Goal: Information Seeking & Learning: Learn about a topic

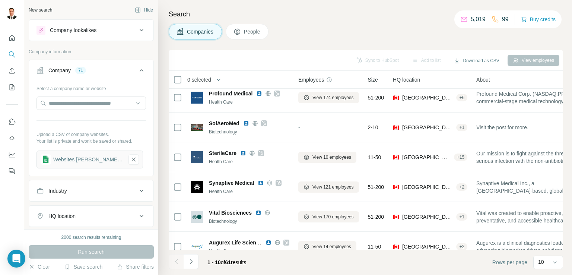
scroll to position [141, 0]
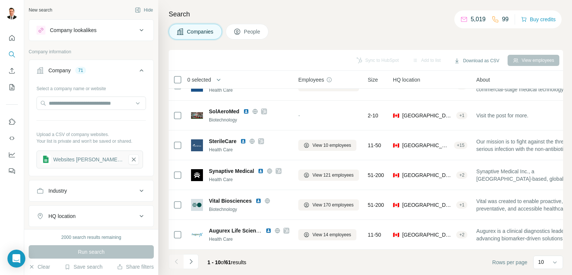
click at [196, 34] on span "Companies" at bounding box center [200, 31] width 27 height 7
click at [195, 32] on span "Companies" at bounding box center [200, 31] width 27 height 7
click at [39, 11] on div "New search" at bounding box center [40, 10] width 23 height 7
click at [137, 70] on icon at bounding box center [141, 70] width 9 height 9
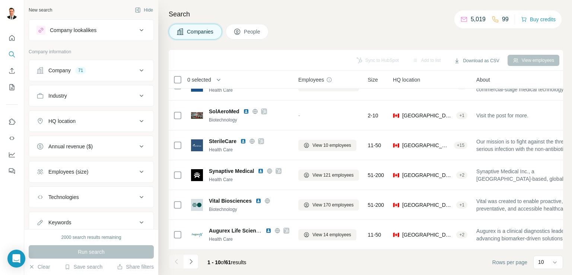
click at [137, 30] on icon at bounding box center [141, 30] width 9 height 9
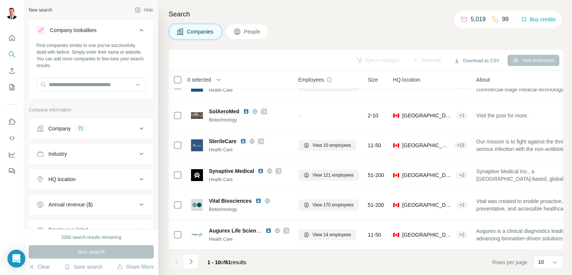
click at [190, 30] on span "Companies" at bounding box center [200, 31] width 27 height 7
click at [7, 39] on button "Quick start" at bounding box center [12, 37] width 12 height 13
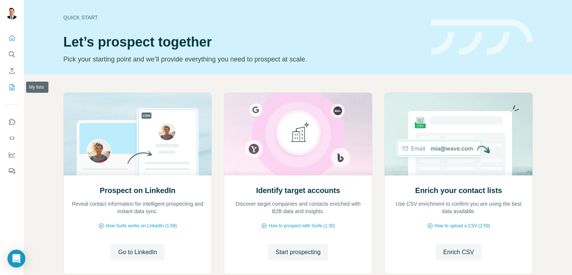
click at [14, 87] on icon "My lists" at bounding box center [12, 87] width 5 height 6
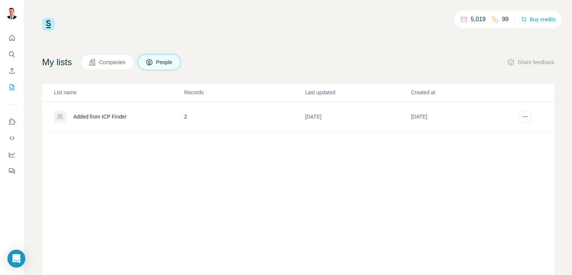
click at [108, 61] on span "Companies" at bounding box center [112, 61] width 27 height 7
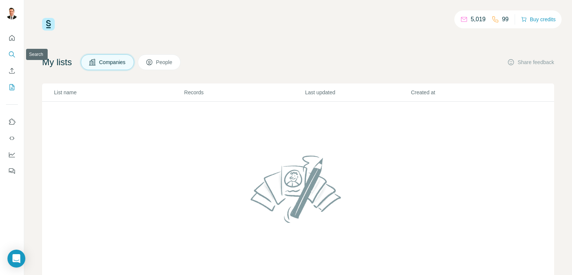
click at [14, 55] on icon "Search" at bounding box center [11, 54] width 7 height 7
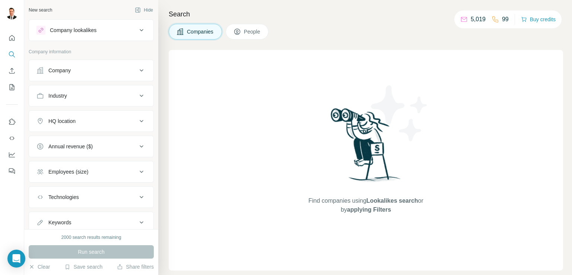
click at [199, 29] on span "Companies" at bounding box center [200, 31] width 27 height 7
click at [69, 68] on div "Company" at bounding box center [59, 70] width 22 height 7
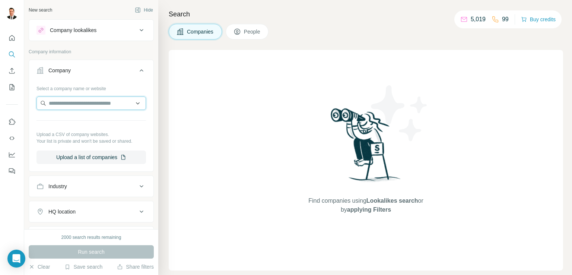
click at [64, 103] on input "text" at bounding box center [90, 102] width 109 height 13
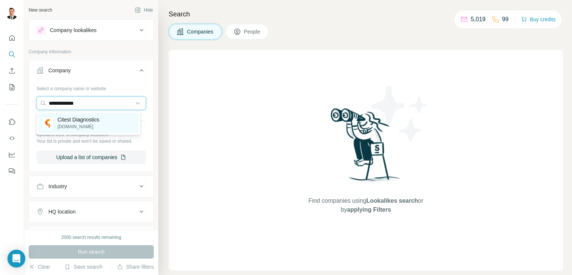
type input "**********"
click at [67, 123] on p "citestdiagnostics.com" at bounding box center [79, 126] width 42 height 7
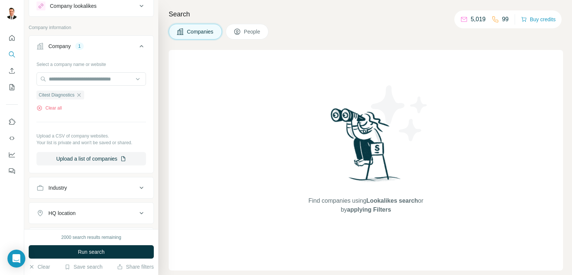
scroll to position [26, 0]
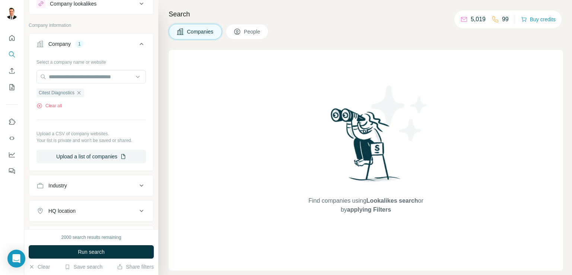
click at [102, 44] on div "Company 1" at bounding box center [86, 43] width 101 height 7
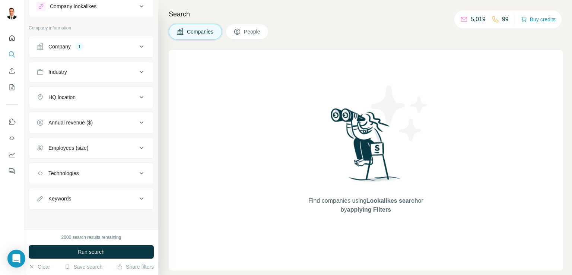
click at [102, 44] on div "Company 1" at bounding box center [86, 46] width 101 height 7
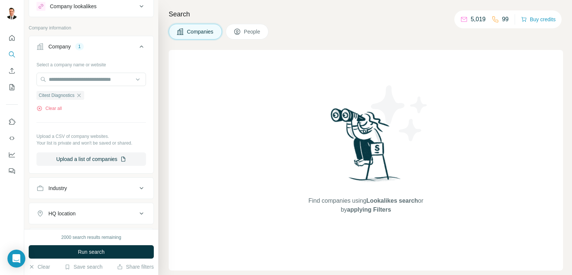
scroll to position [26, 0]
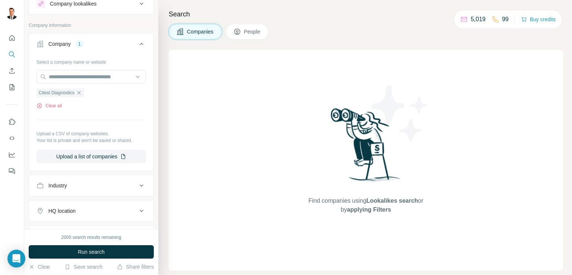
click at [249, 34] on span "People" at bounding box center [252, 31] width 17 height 7
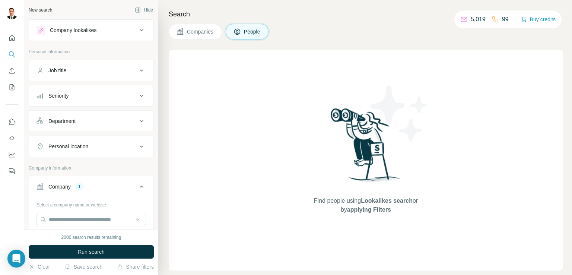
click at [246, 26] on button "People" at bounding box center [247, 32] width 43 height 16
click at [182, 33] on icon at bounding box center [179, 31] width 7 height 7
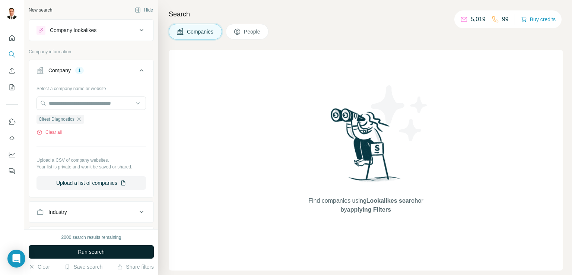
click at [100, 253] on span "Run search" at bounding box center [91, 251] width 27 height 7
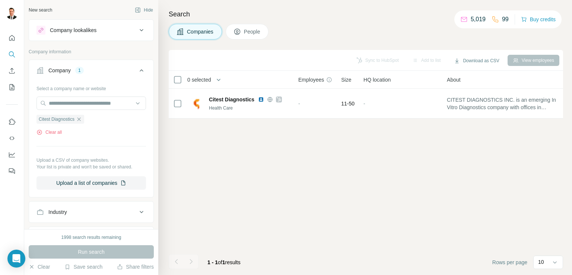
click at [256, 28] on span "People" at bounding box center [252, 31] width 17 height 7
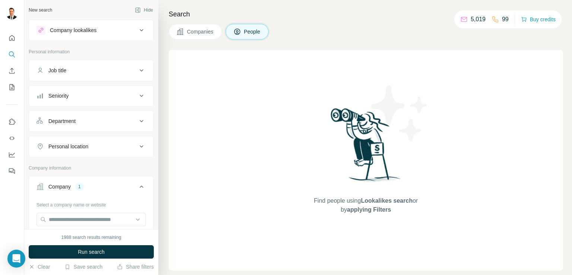
click at [204, 31] on span "Companies" at bounding box center [200, 31] width 27 height 7
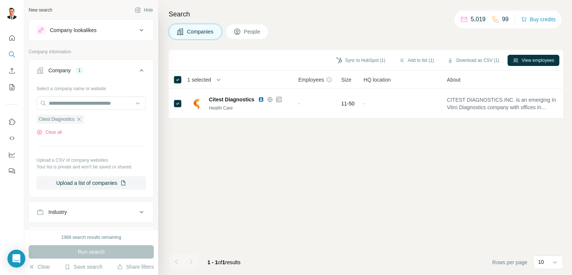
click at [249, 33] on span "People" at bounding box center [252, 31] width 17 height 7
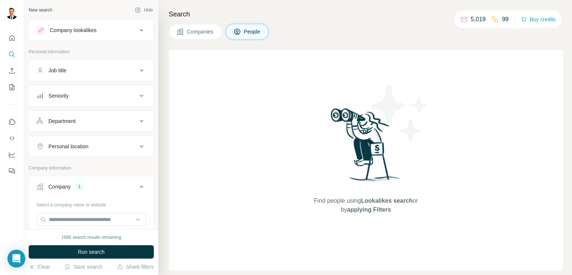
click at [249, 33] on span "People" at bounding box center [252, 31] width 17 height 7
click at [253, 36] on button "People" at bounding box center [247, 32] width 43 height 16
click at [201, 35] on button "Companies" at bounding box center [195, 32] width 53 height 16
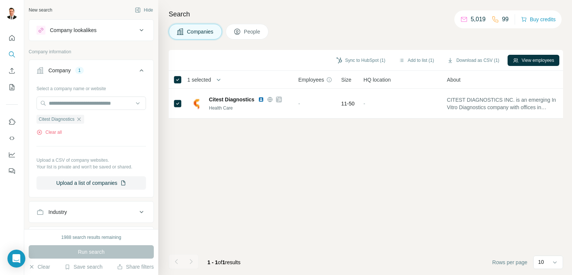
click at [140, 71] on button "Company 1" at bounding box center [91, 71] width 124 height 21
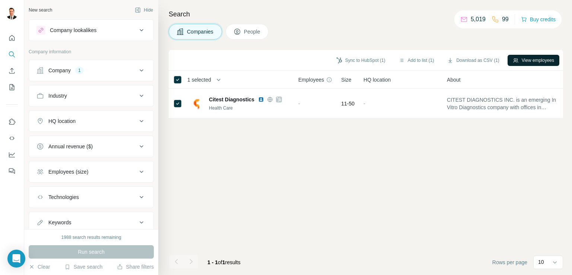
click at [526, 57] on button "View employees" at bounding box center [534, 60] width 52 height 11
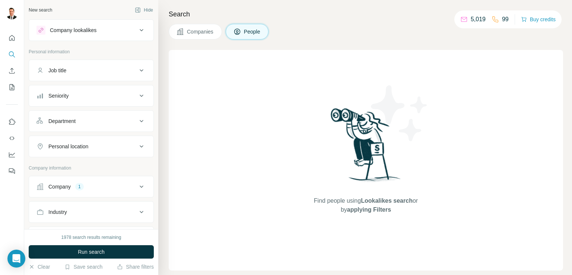
click at [526, 57] on div "Find people using Lookalikes search or by applying Filters" at bounding box center [366, 160] width 394 height 220
click at [200, 29] on span "Companies" at bounding box center [200, 31] width 27 height 7
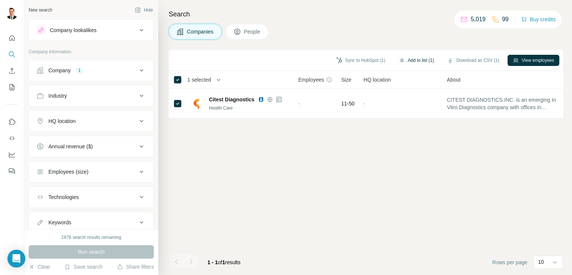
click at [413, 60] on button "Add to list (1)" at bounding box center [417, 60] width 46 height 11
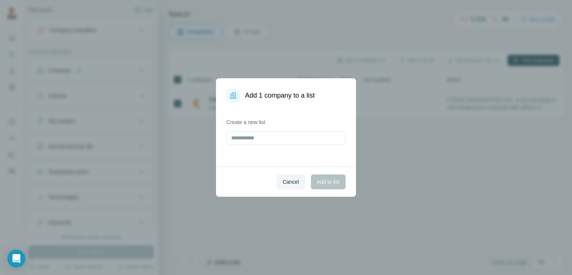
click at [323, 185] on div "Cancel Add to list" at bounding box center [286, 181] width 140 height 30
click at [391, 124] on div "Add 1 company to a list Create a new list Cancel Add to list" at bounding box center [286, 137] width 572 height 275
click at [344, 56] on div "Add 1 company to a list Create a new list Cancel Add to list" at bounding box center [286, 137] width 572 height 275
click at [287, 181] on span "Cancel" at bounding box center [291, 181] width 16 height 7
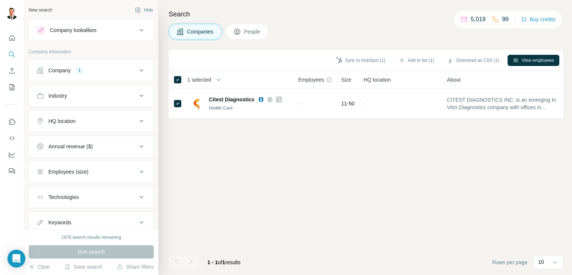
click at [317, 80] on span "Employees" at bounding box center [311, 79] width 26 height 7
click at [514, 59] on icon "button" at bounding box center [516, 60] width 6 height 6
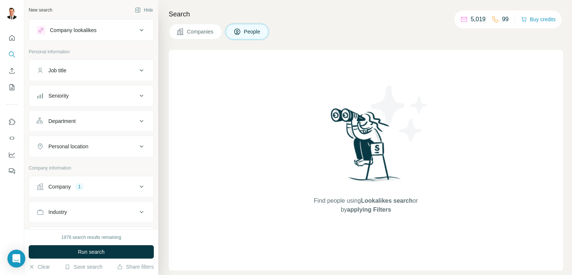
click at [514, 59] on div "Find people using Lookalikes search or by applying Filters" at bounding box center [366, 160] width 394 height 220
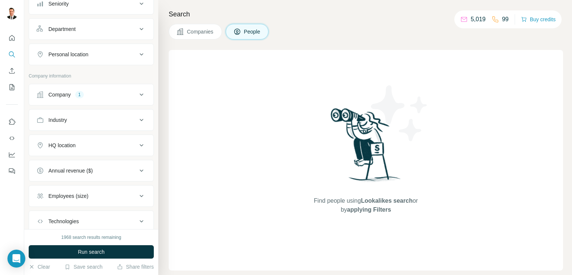
scroll to position [106, 0]
